Goal: Task Accomplishment & Management: Manage account settings

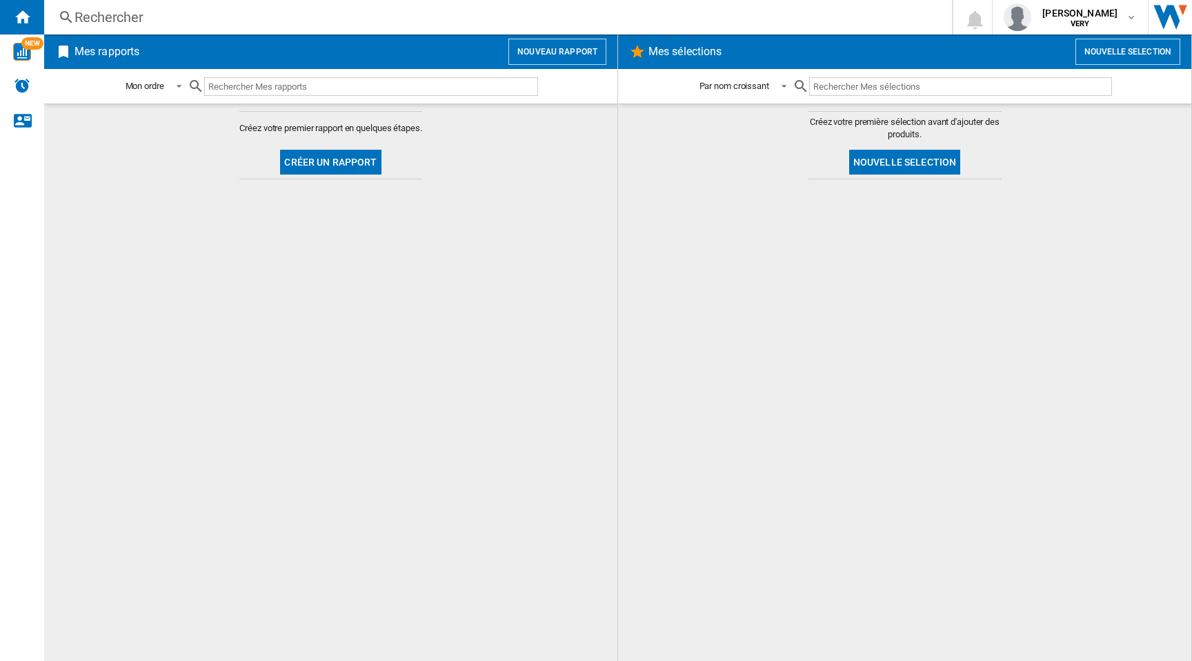
click at [683, 271] on div at bounding box center [905, 420] width 546 height 468
click at [389, 339] on md-content "Créez votre premier rapport en quelques étapes. Créer un rapport" at bounding box center [330, 381] width 573 height 557
click at [1115, 15] on div "[PERSON_NAME] VERY" at bounding box center [1081, 17] width 89 height 22
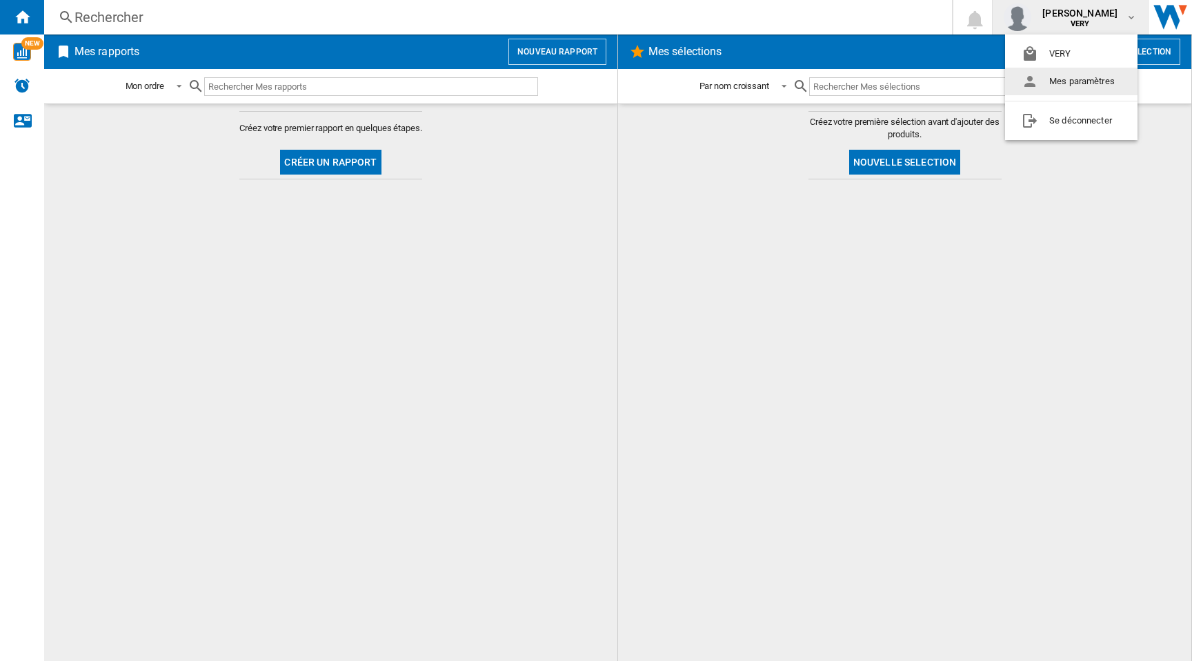
click at [1055, 82] on button "Mes paramètres" at bounding box center [1071, 82] width 132 height 28
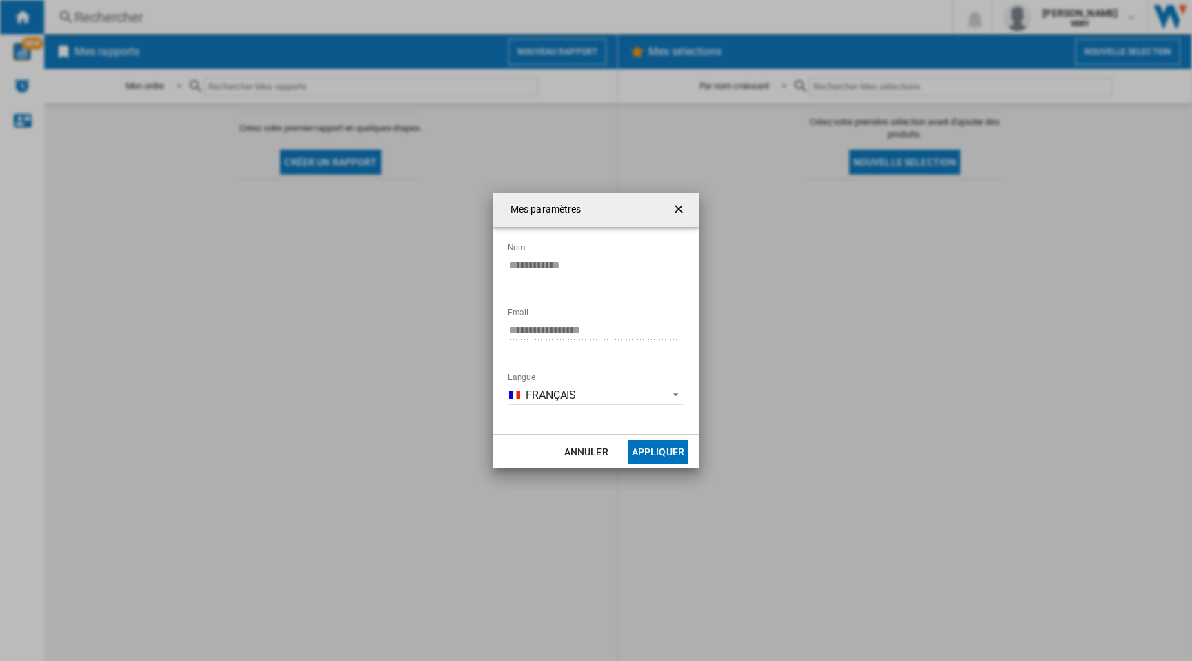
click at [679, 214] on ng-md-icon "getI18NText('BUTTONS.CLOSE_DIALOG')" at bounding box center [680, 210] width 17 height 17
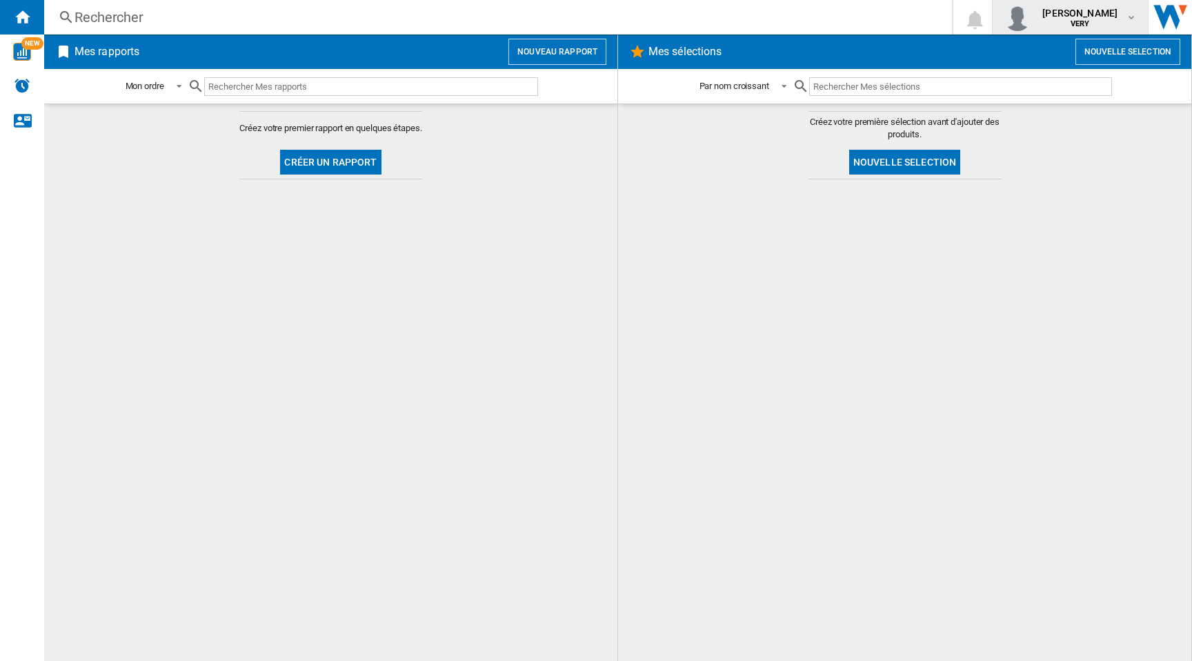
click at [1095, 12] on span "karim medini" at bounding box center [1079, 13] width 75 height 14
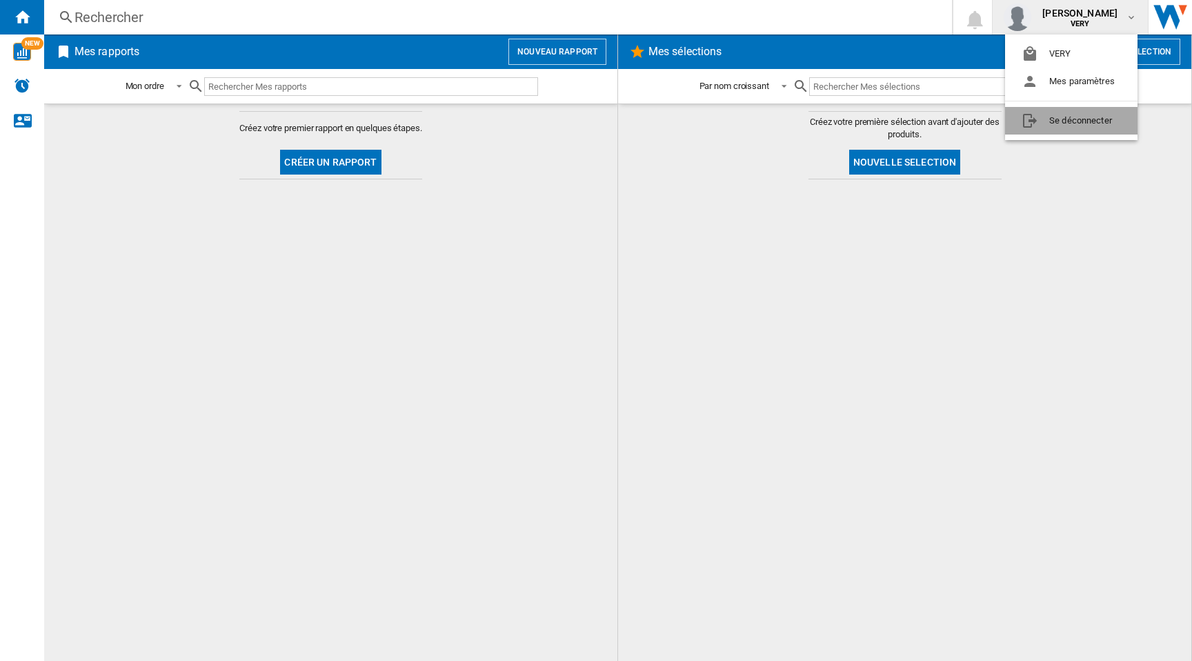
click at [1075, 121] on button "Se déconnecter" at bounding box center [1071, 121] width 132 height 28
